Goal: Navigation & Orientation: Find specific page/section

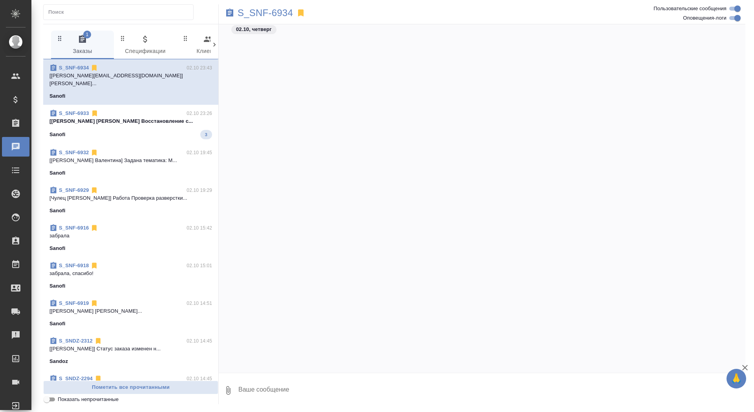
scroll to position [12198, 0]
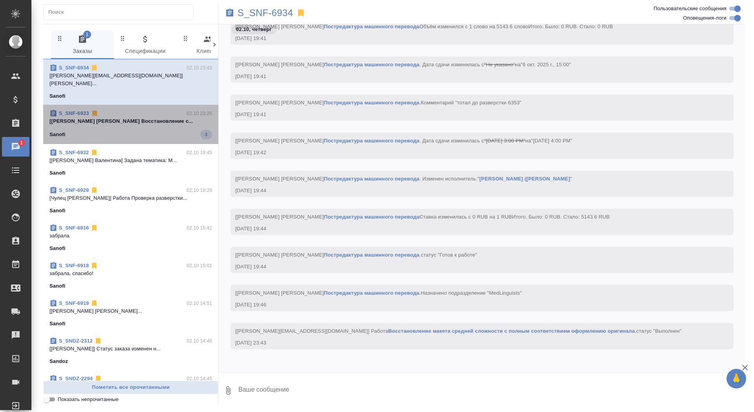
click at [102, 130] on div "Sanofi 3" at bounding box center [130, 134] width 163 height 9
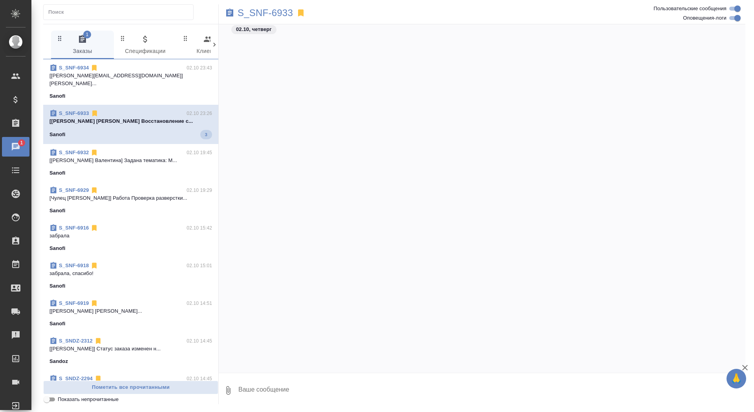
scroll to position [7606, 0]
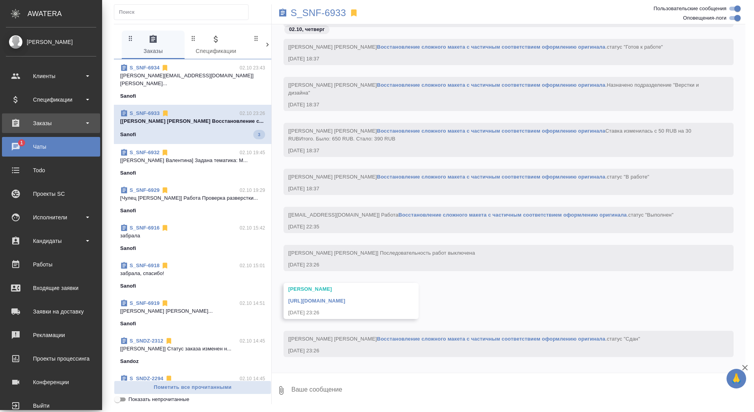
click at [31, 129] on div "Заказы" at bounding box center [51, 123] width 98 height 20
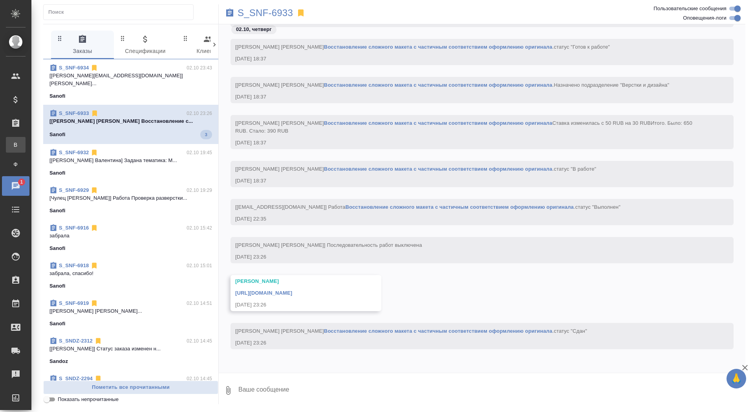
click at [26, 141] on link "В Все заказы" at bounding box center [16, 145] width 20 height 16
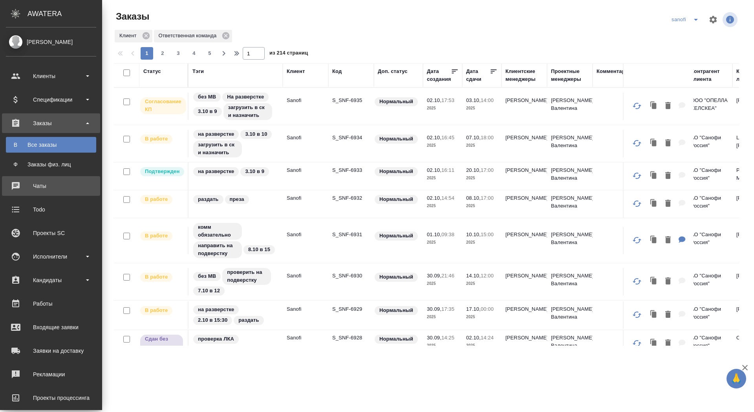
click at [12, 183] on div "Чаты" at bounding box center [51, 186] width 90 height 12
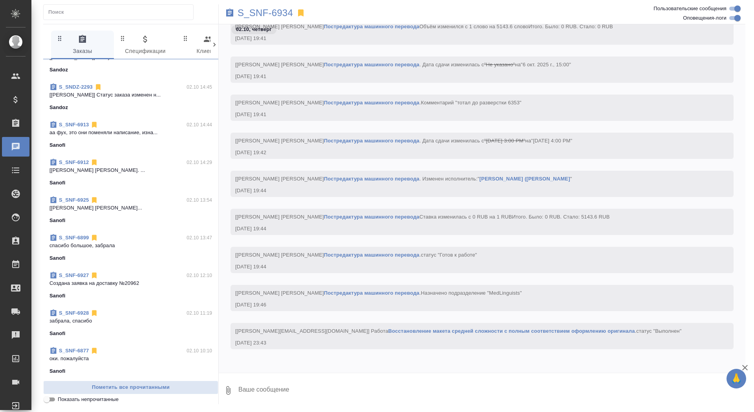
scroll to position [419, 0]
